Goal: Find specific page/section: Find specific page/section

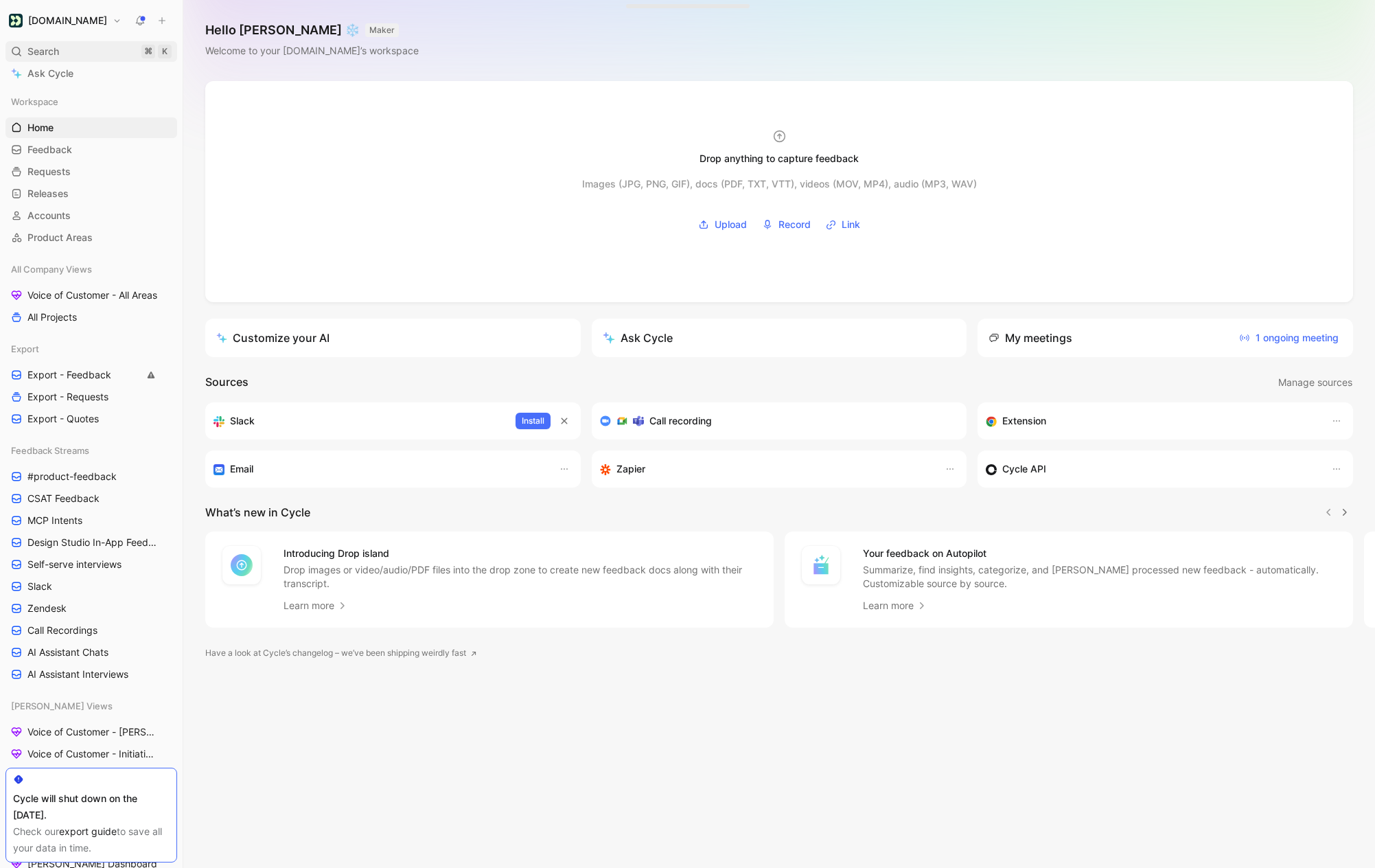
click at [45, 61] on div "Search ⌘ K" at bounding box center [91, 51] width 172 height 20
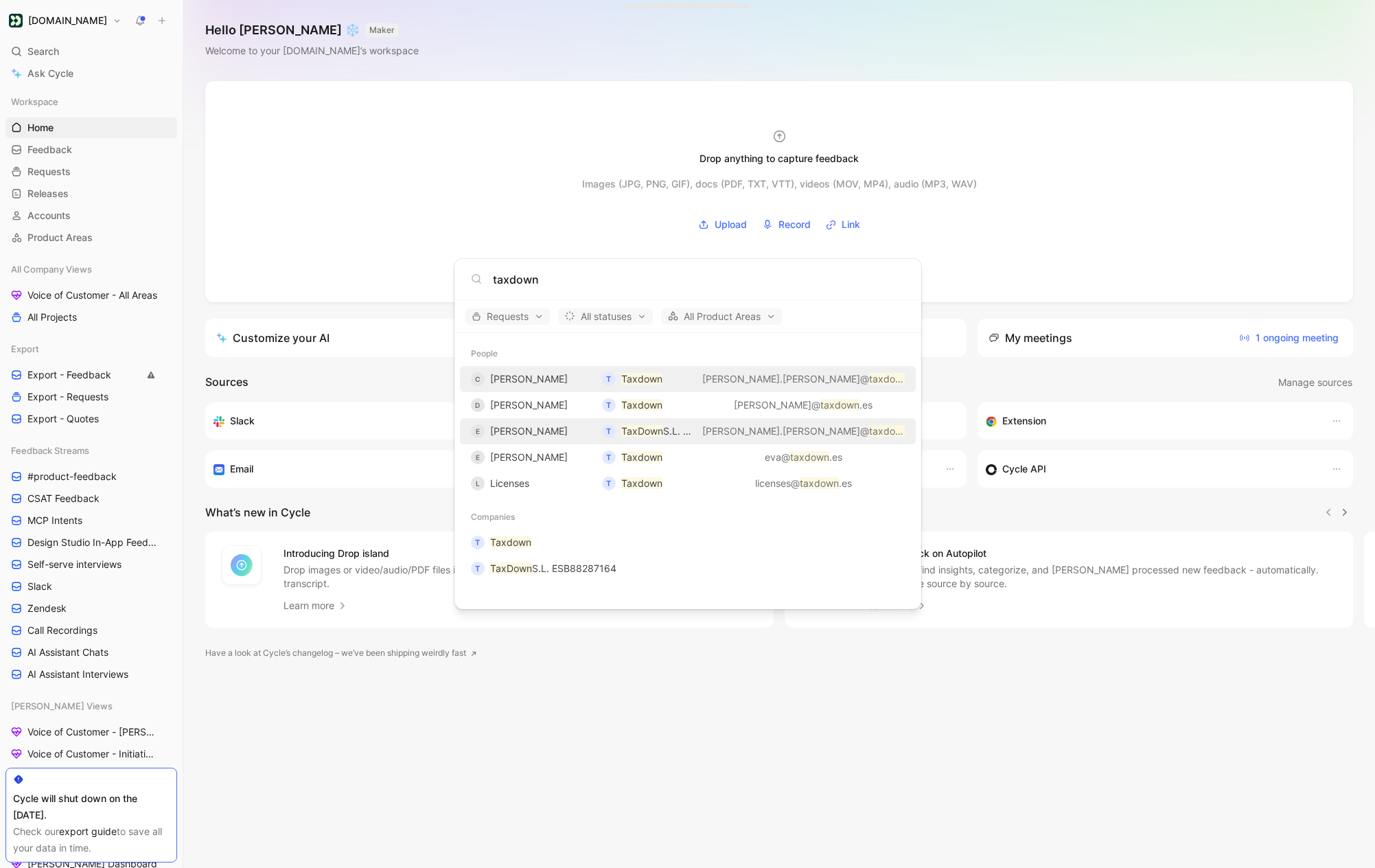
type input "taxdown"
click at [546, 435] on span "[PERSON_NAME]" at bounding box center [529, 431] width 77 height 12
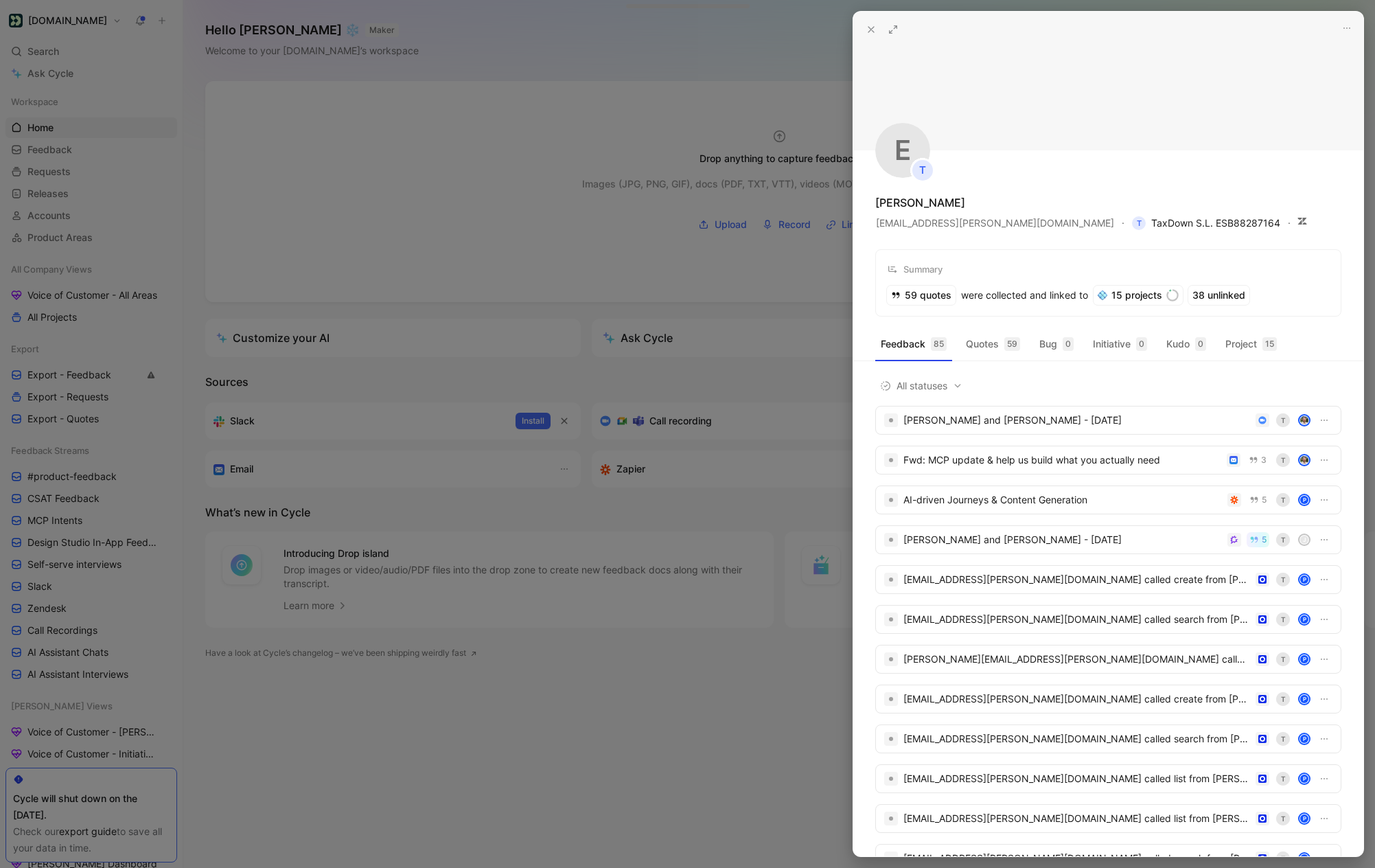
click at [1132, 219] on span "T TaxDown S.L. ESB88287164" at bounding box center [1206, 223] width 148 height 17
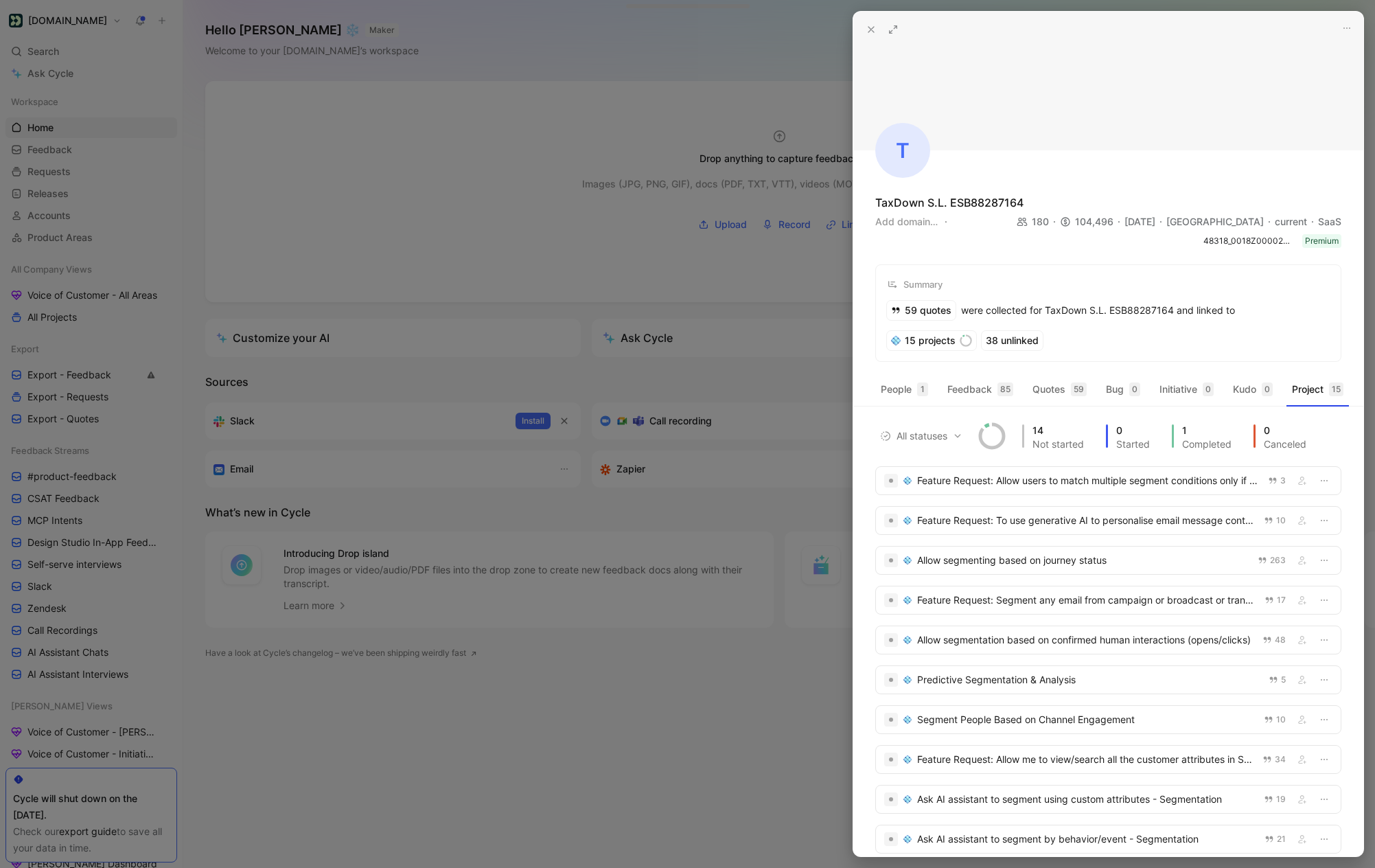
click at [875, 32] on icon at bounding box center [871, 29] width 11 height 11
